Goal: Transaction & Acquisition: Purchase product/service

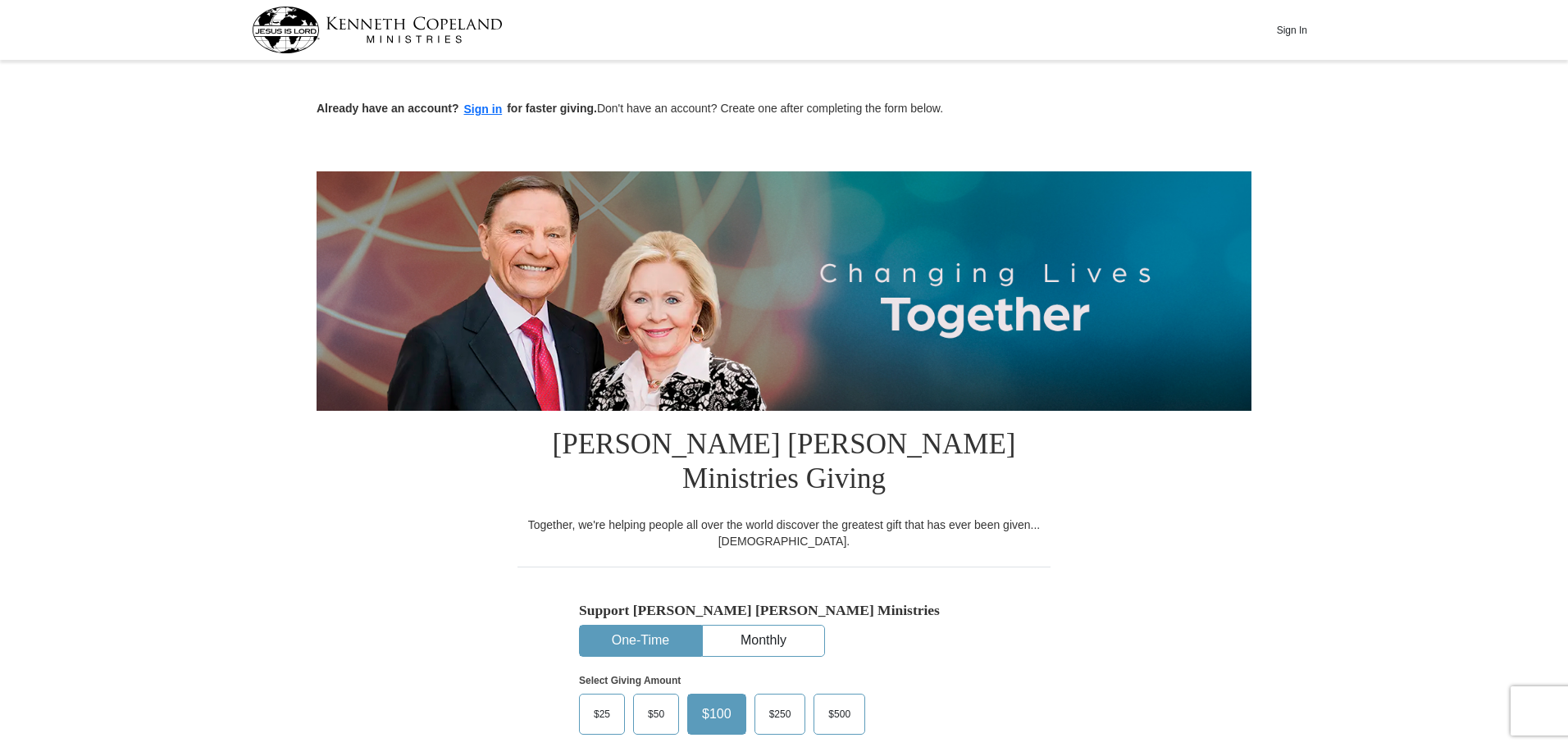
scroll to position [82, 0]
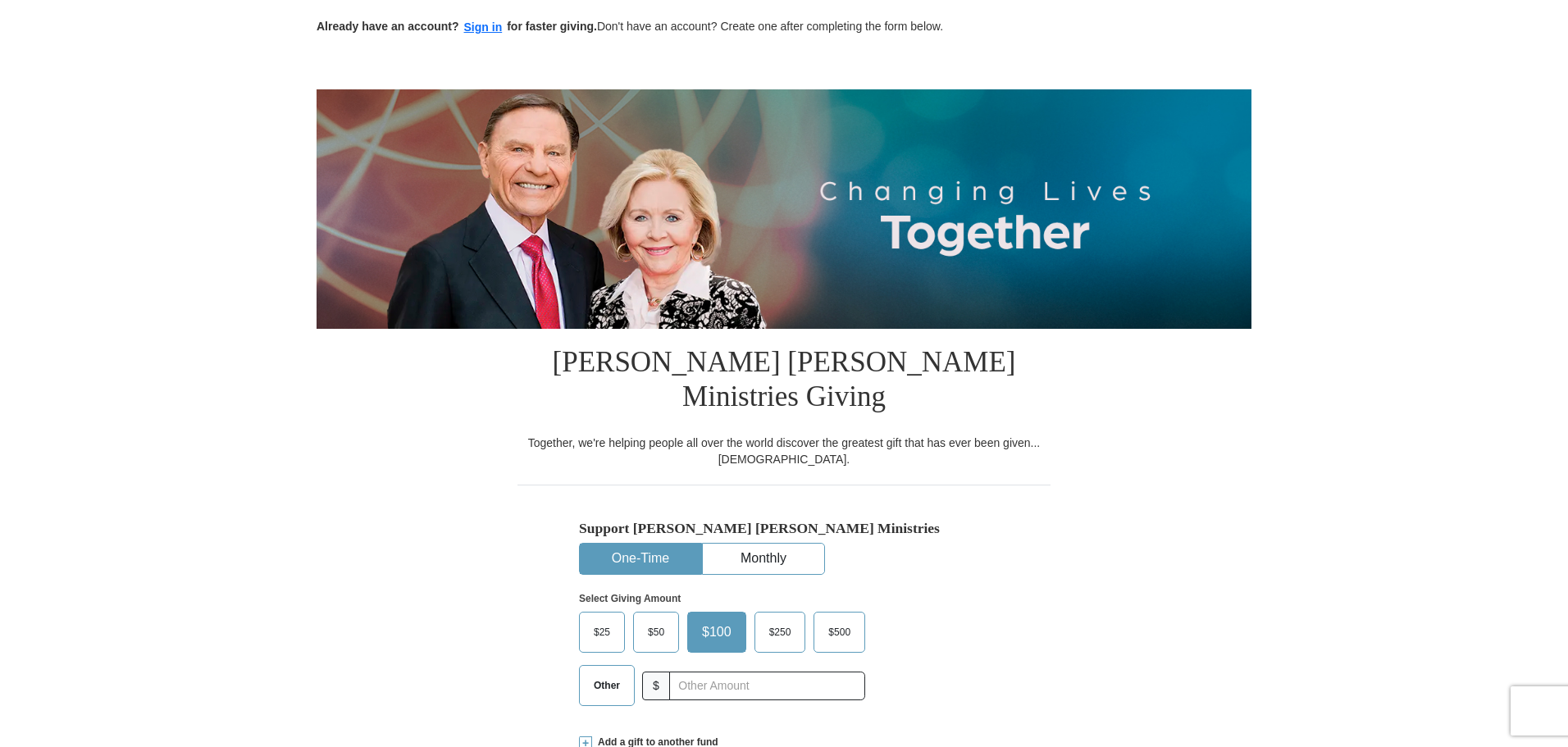
click at [608, 620] on span "$25" at bounding box center [601, 632] width 32 height 25
click at [0, 0] on input "$25" at bounding box center [0, 0] width 0 height 0
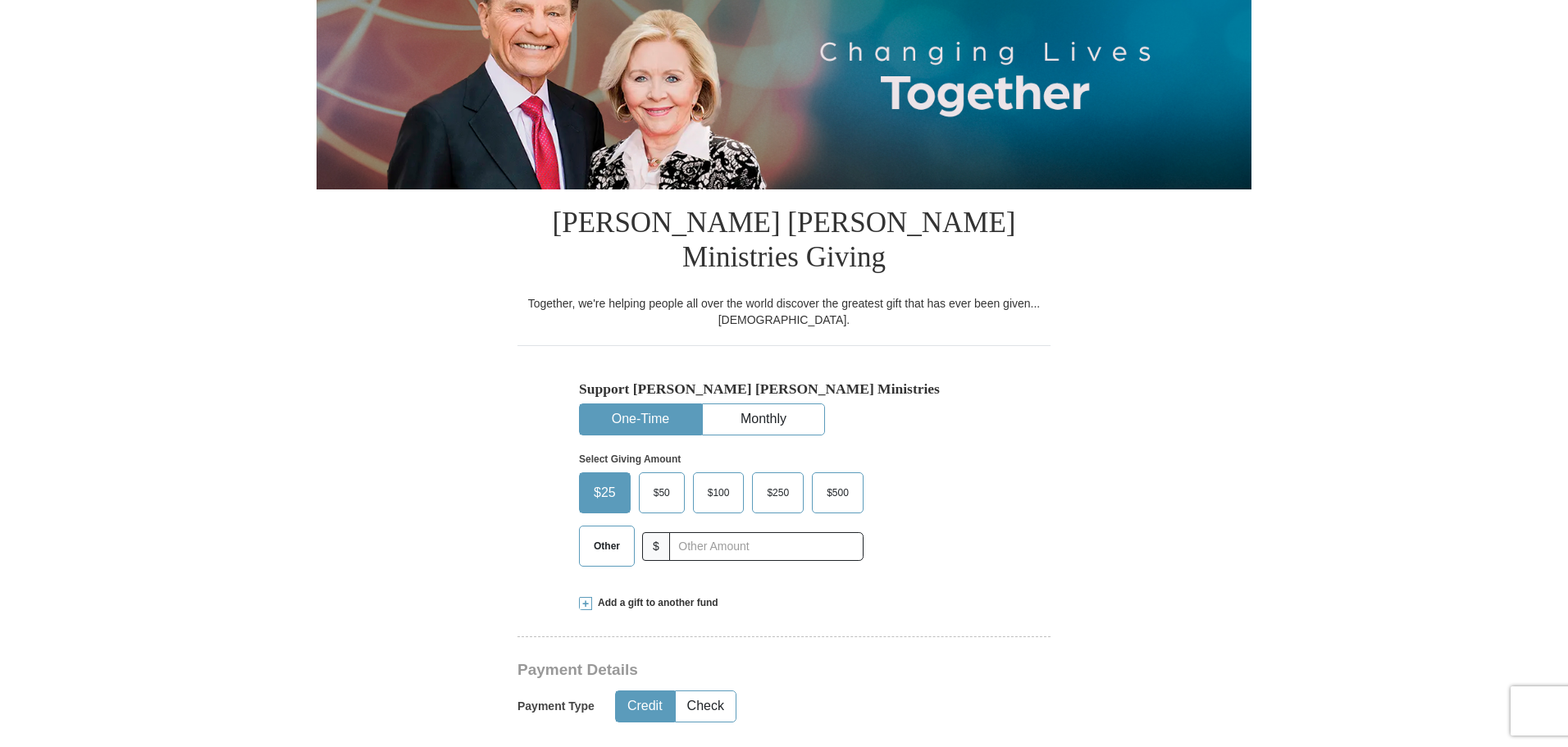
scroll to position [246, 0]
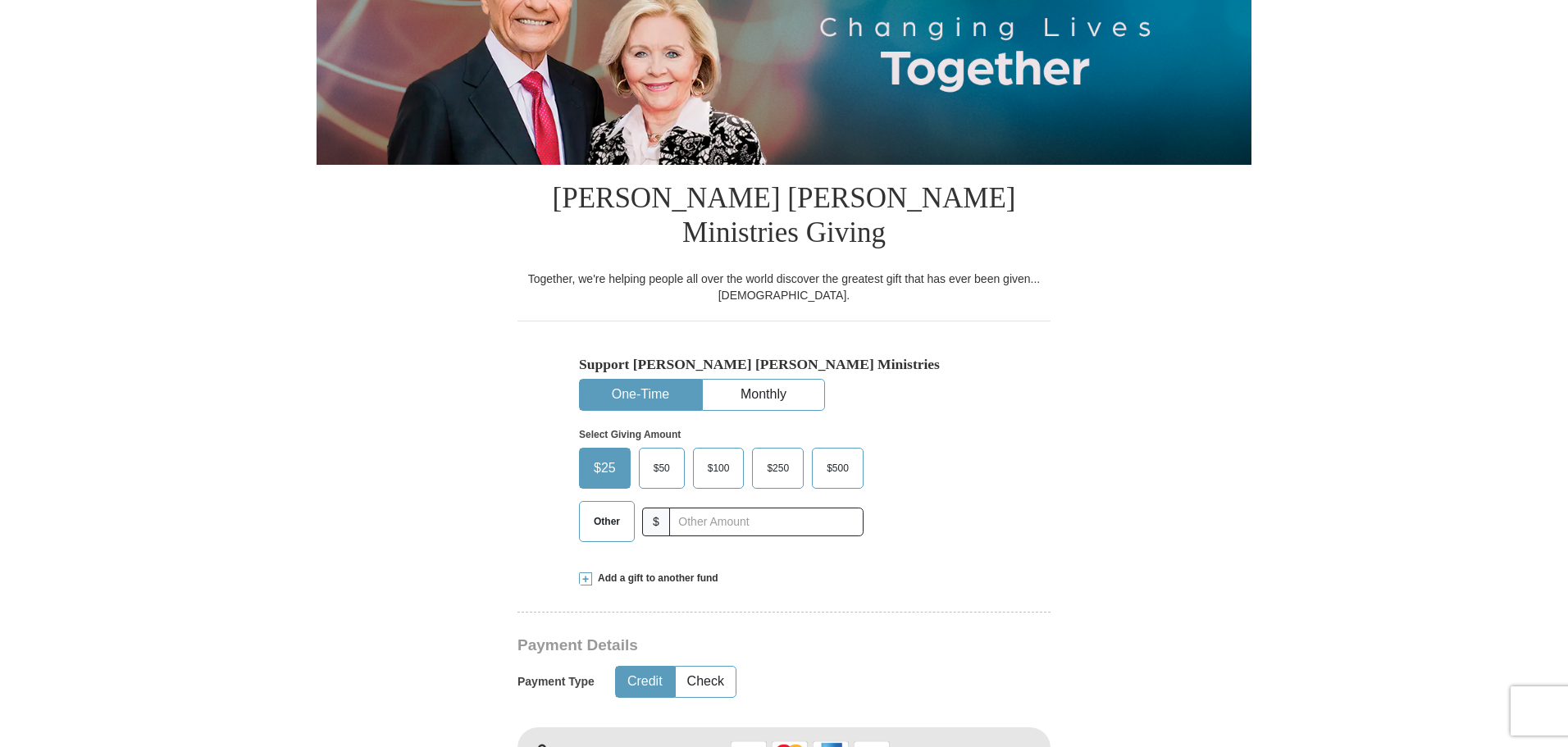
click at [661, 667] on button "Credit" at bounding box center [646, 682] width 58 height 30
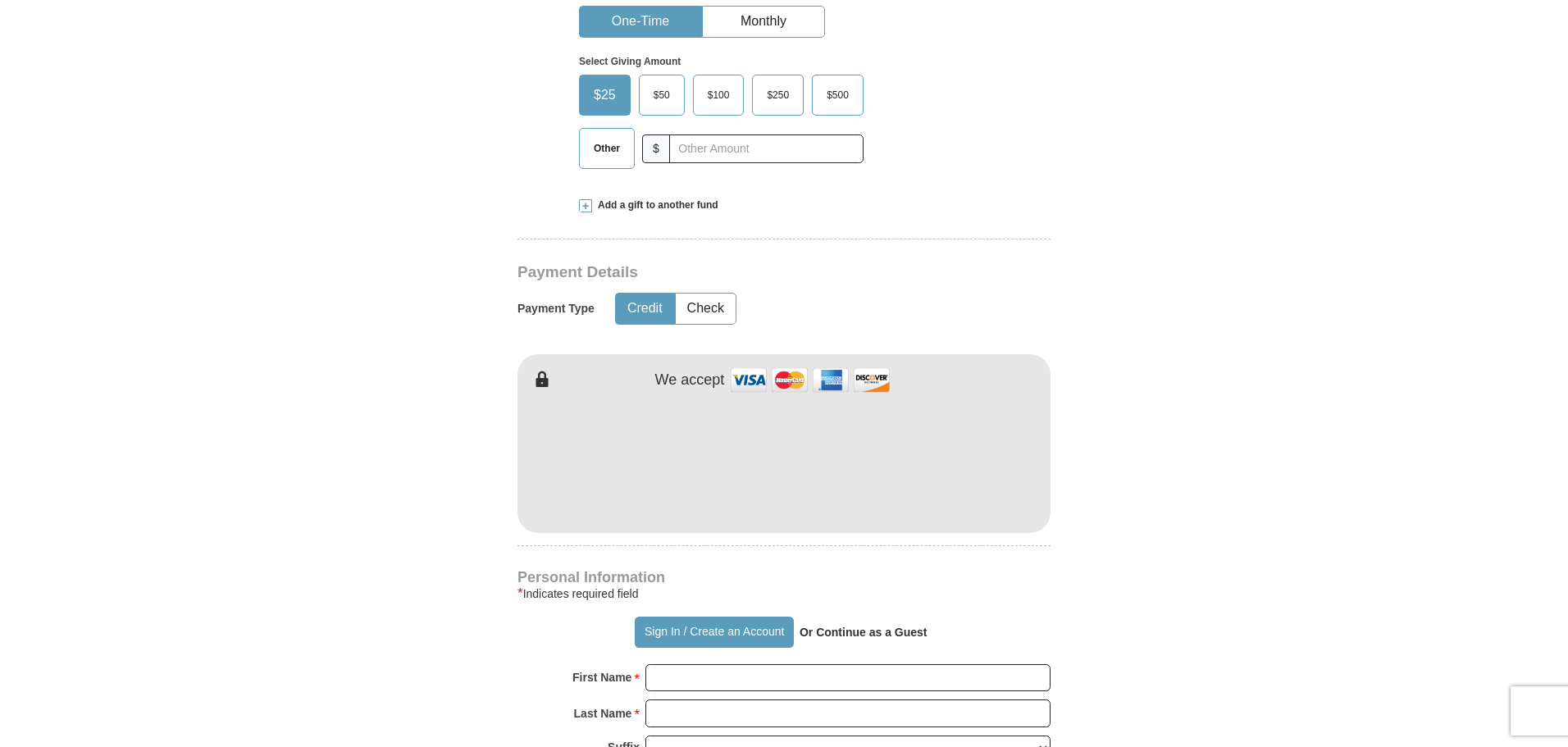
scroll to position [656, 0]
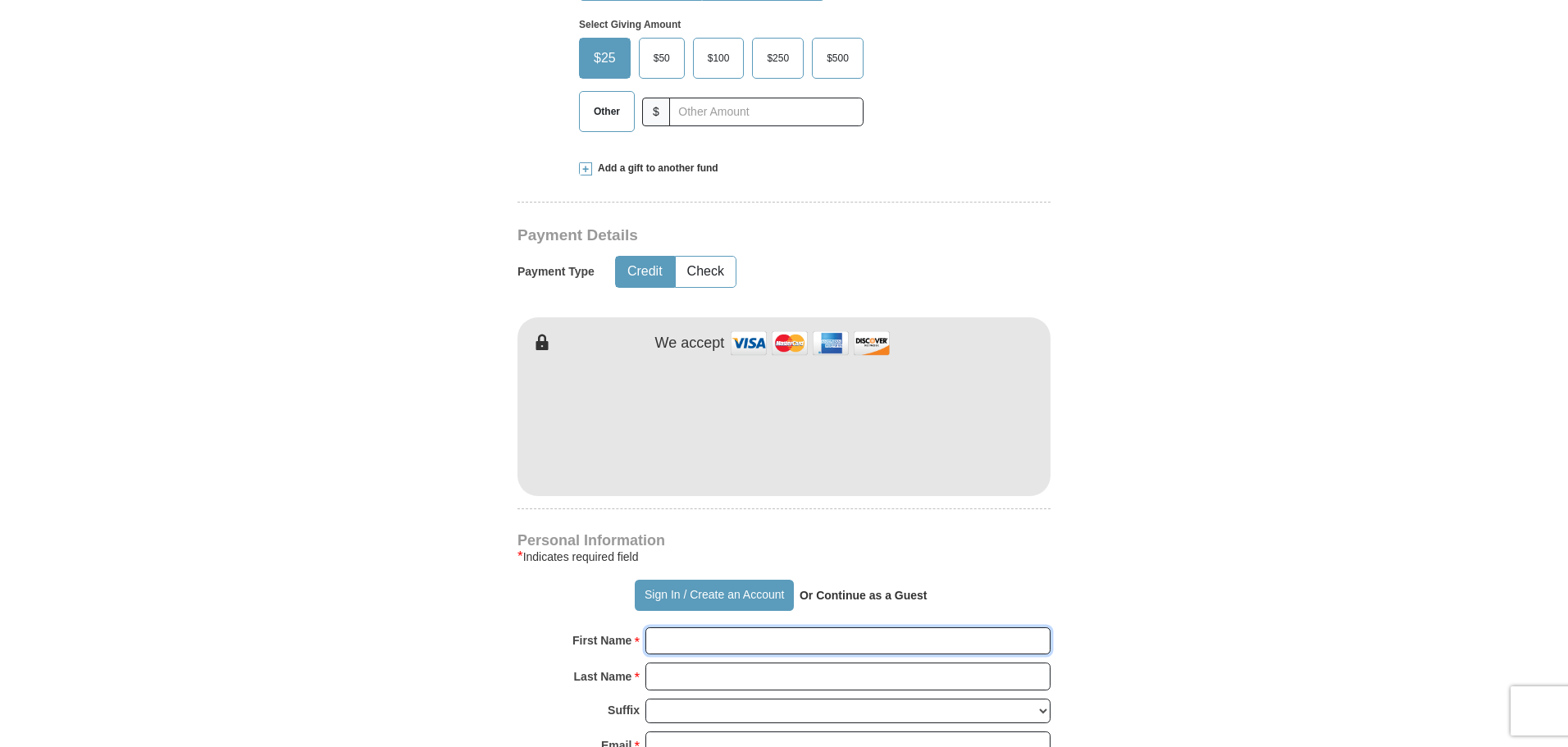
click at [678, 627] on input "First Name *" at bounding box center [848, 641] width 405 height 28
type input "[PERSON_NAME]"
type input "Bass"
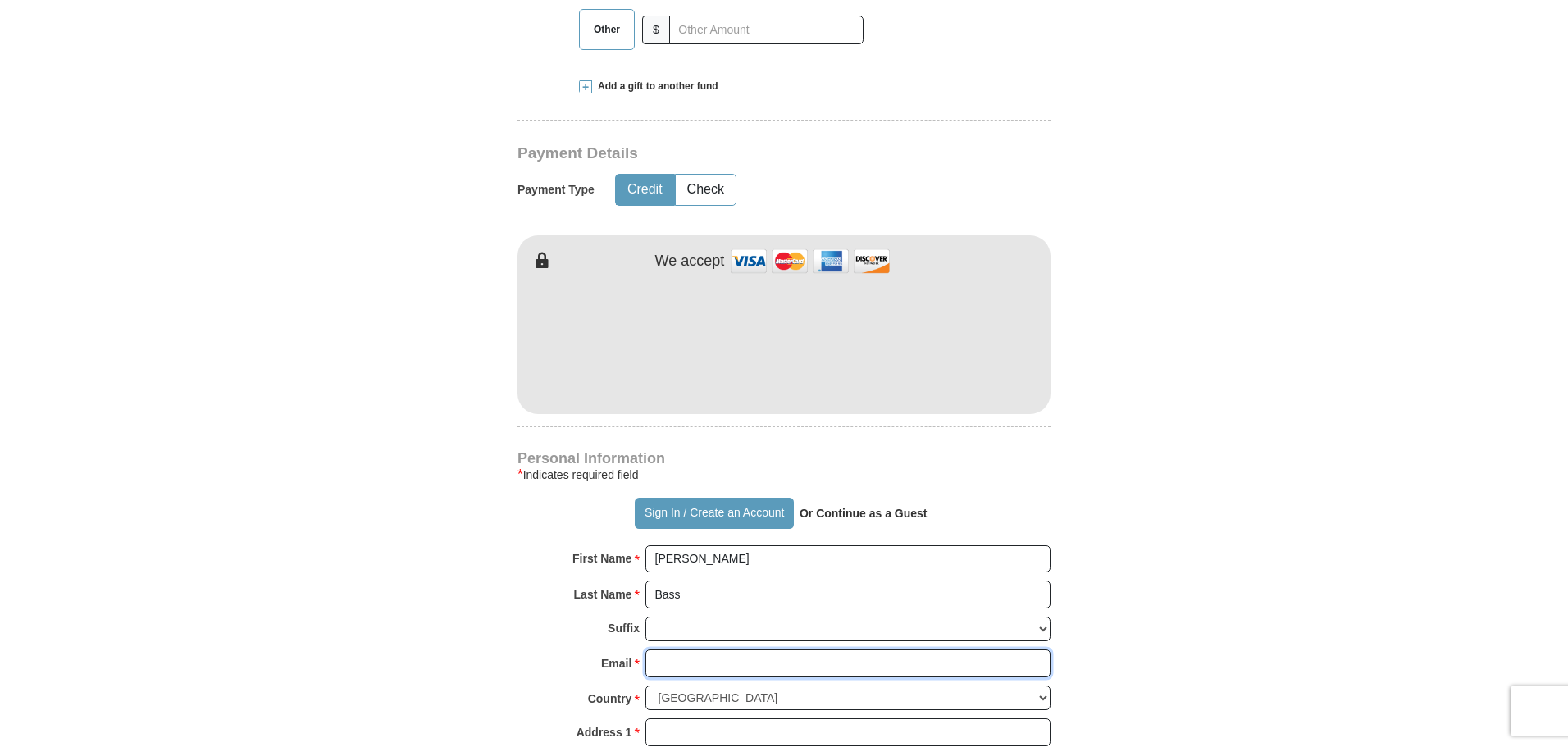
click at [680, 650] on input "Email *" at bounding box center [848, 664] width 405 height 28
type input "[EMAIL_ADDRESS][DOMAIN_NAME]"
type input "[STREET_ADDRESS]"
type input "73122"
type input "[US_STATE][GEOGRAPHIC_DATA]"
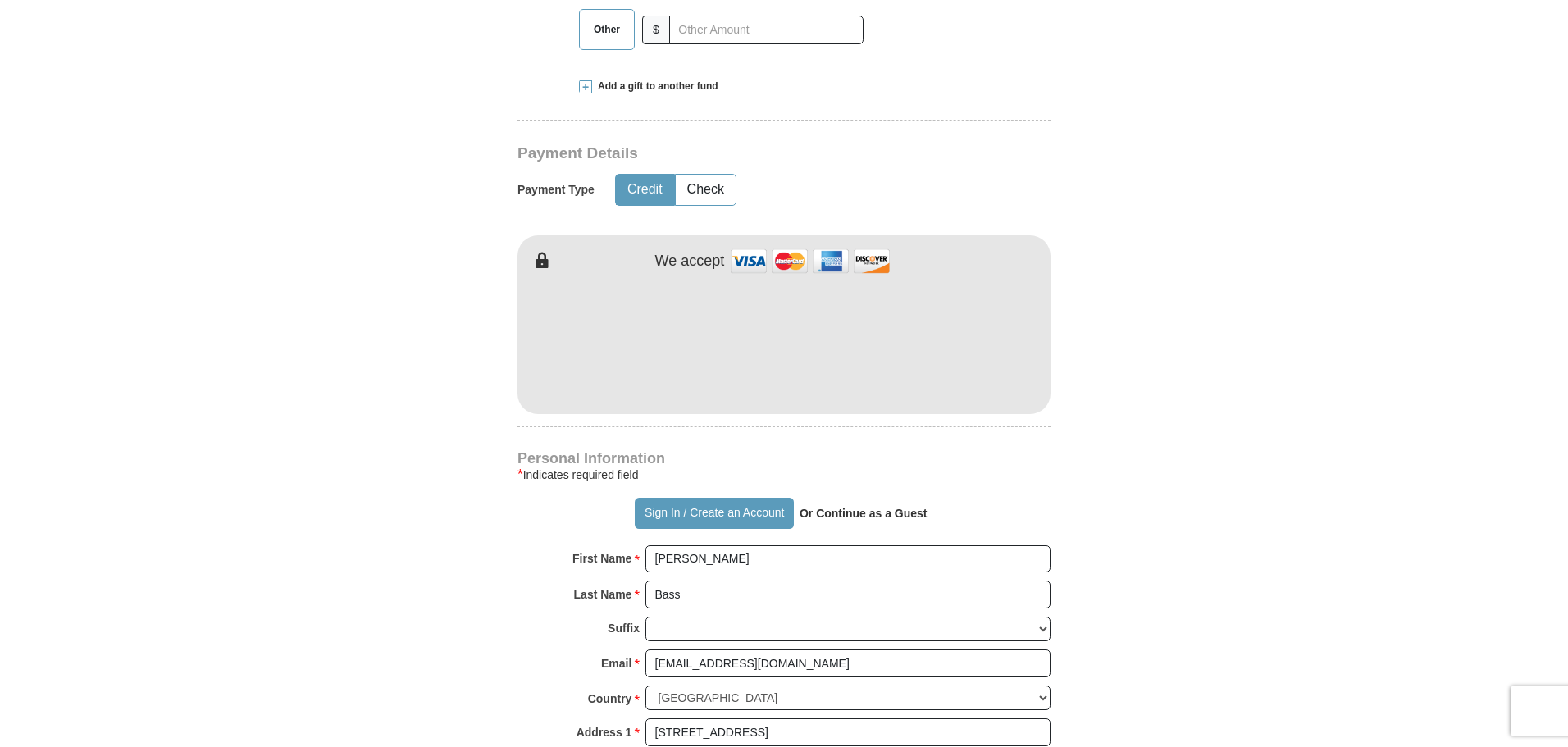
select select "OK"
type input "73122"
type input "4052062101"
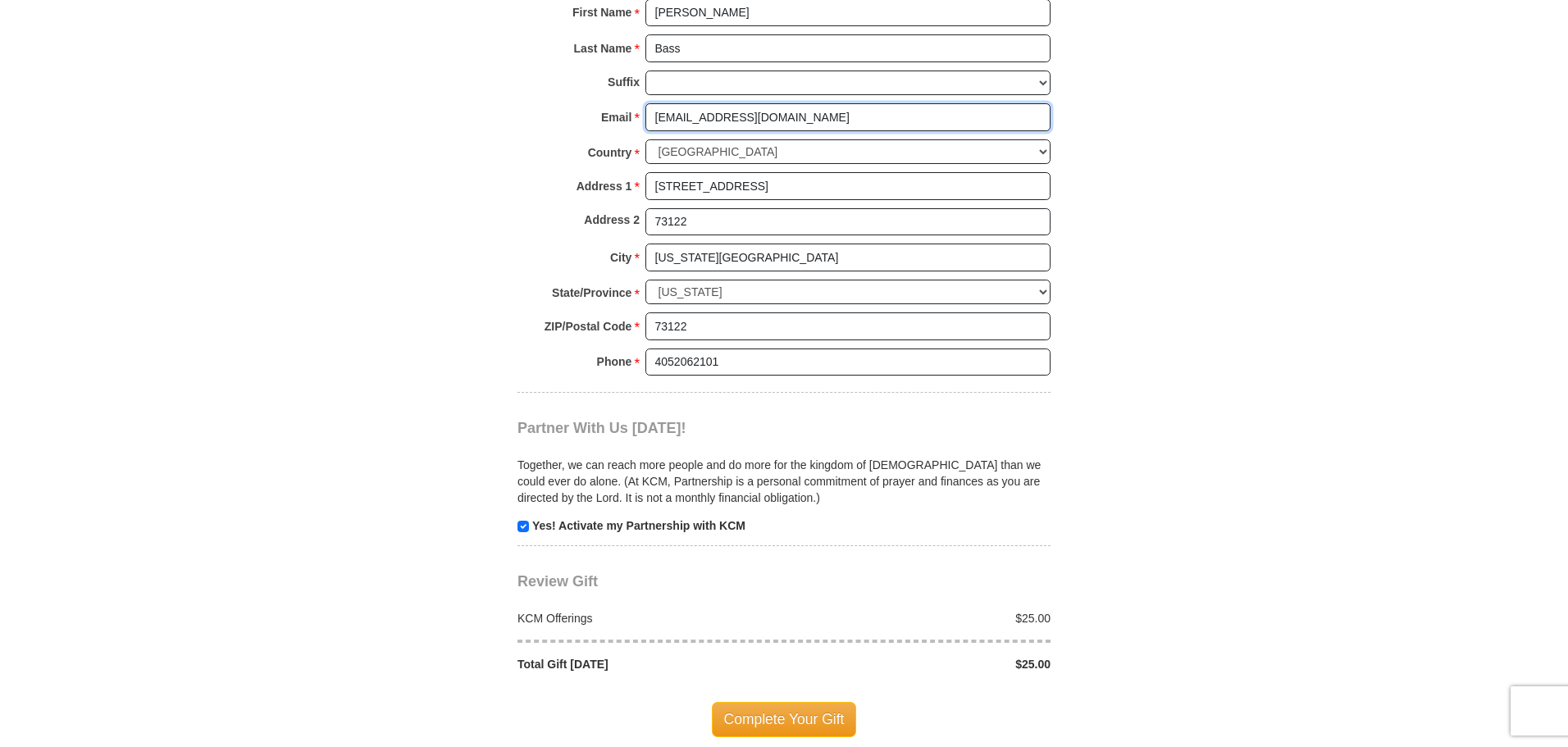
scroll to position [1313, 0]
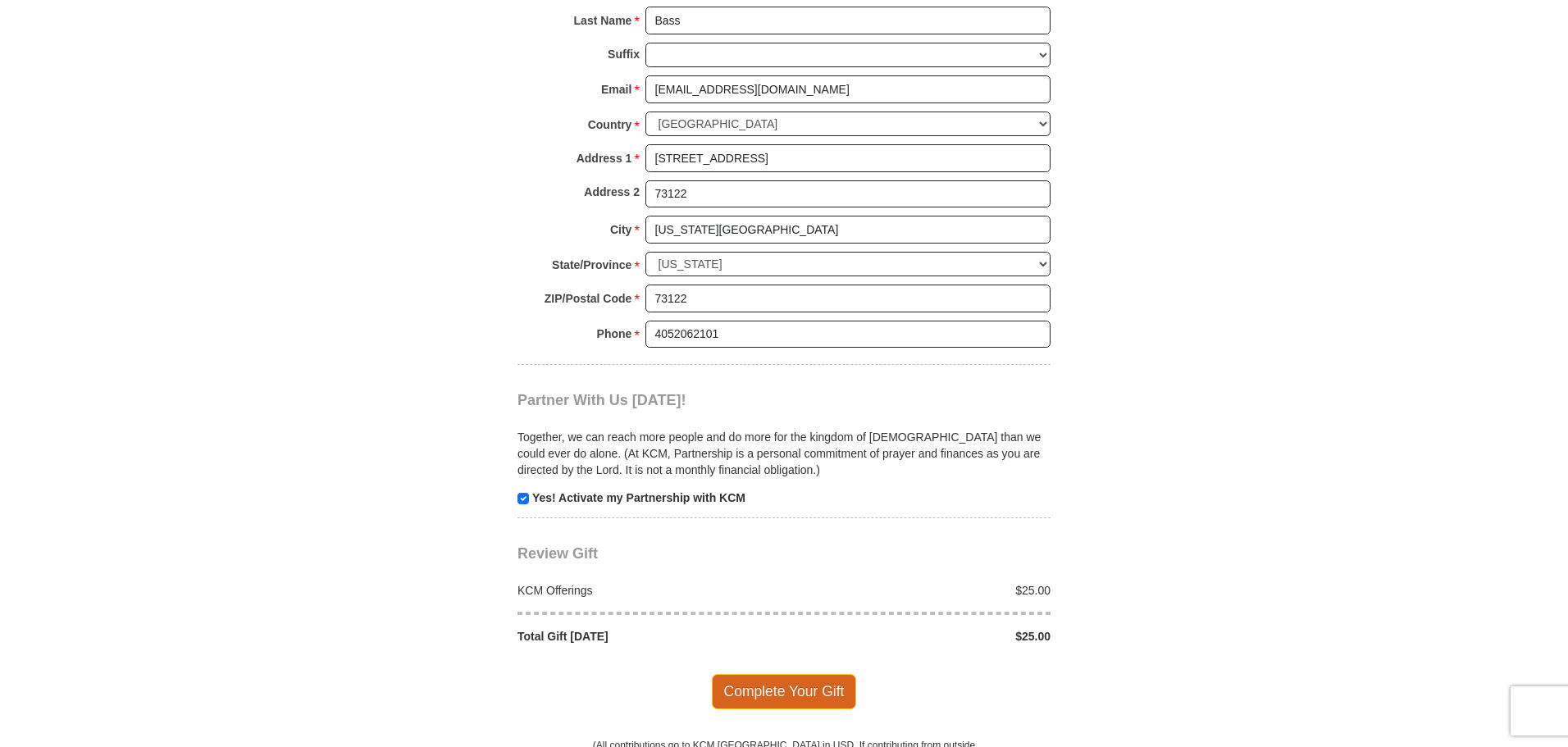
click at [785, 675] on span "Complete Your Gift" at bounding box center [784, 691] width 146 height 34
